Goal: Information Seeking & Learning: Learn about a topic

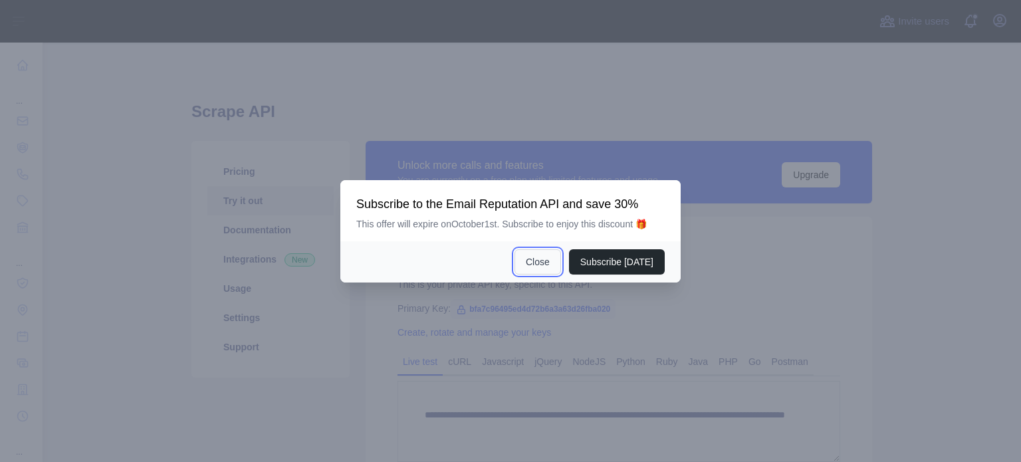
click at [560, 258] on button "Close" at bounding box center [537, 261] width 47 height 25
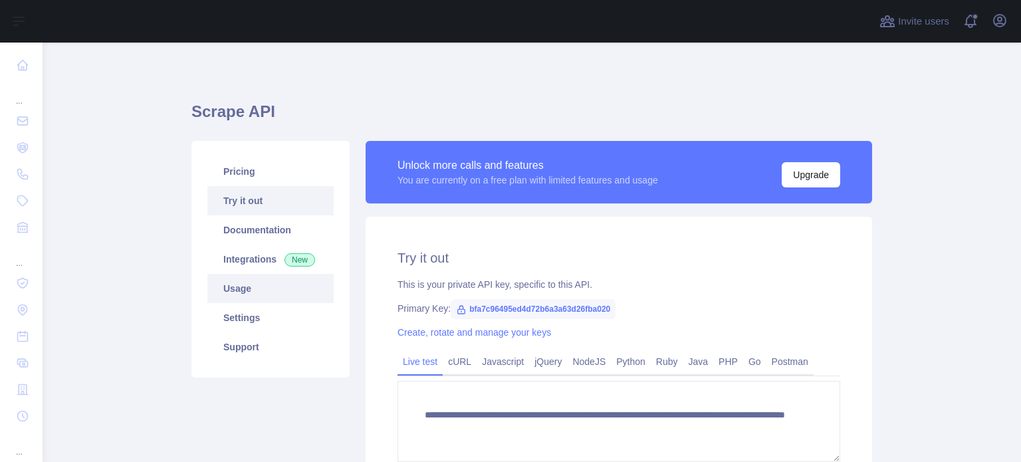
click at [255, 285] on link "Usage" at bounding box center [270, 288] width 126 height 29
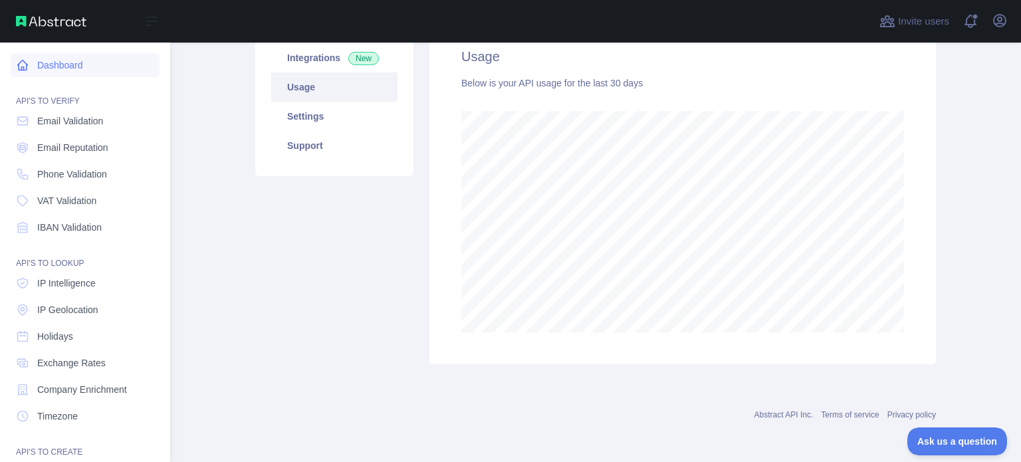
click at [85, 71] on link "Dashboard" at bounding box center [85, 65] width 149 height 24
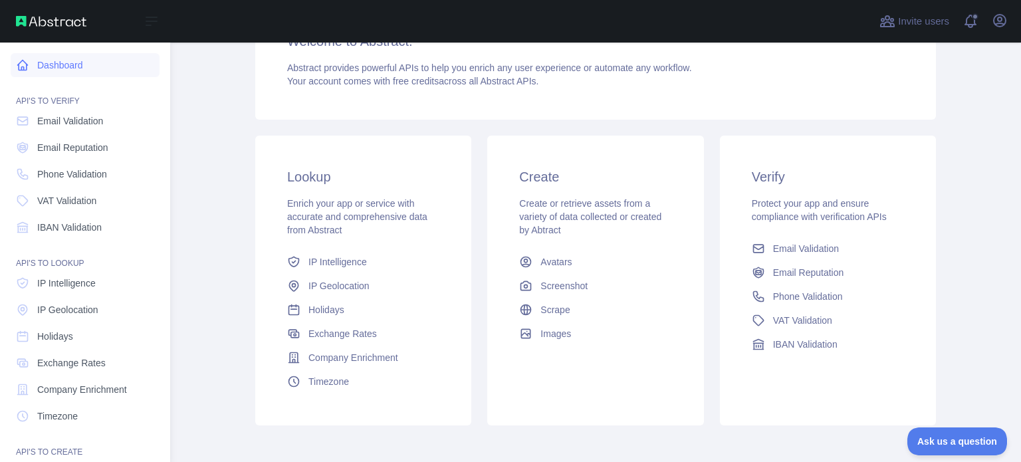
scroll to position [185, 0]
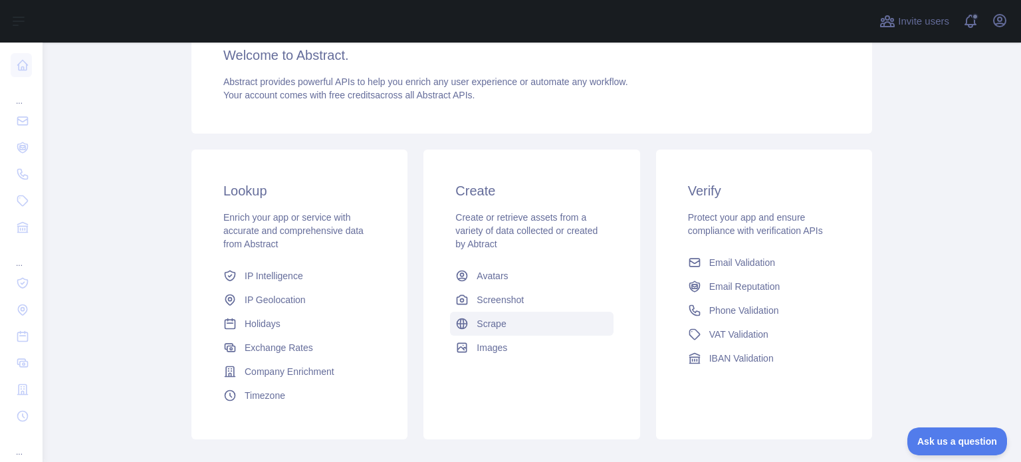
click at [494, 328] on span "Scrape" at bounding box center [490, 323] width 29 height 13
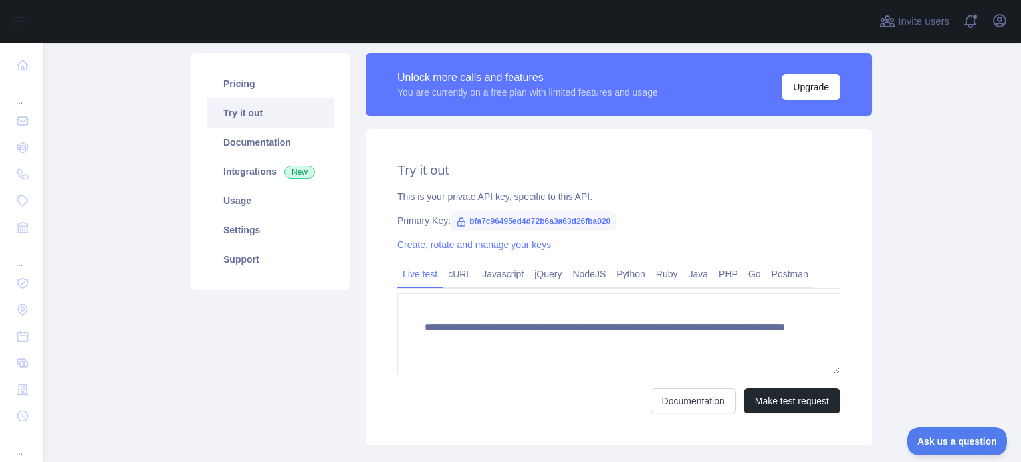
scroll to position [148, 0]
click at [258, 138] on link "Documentation" at bounding box center [270, 142] width 126 height 29
